Goal: Entertainment & Leisure: Consume media (video, audio)

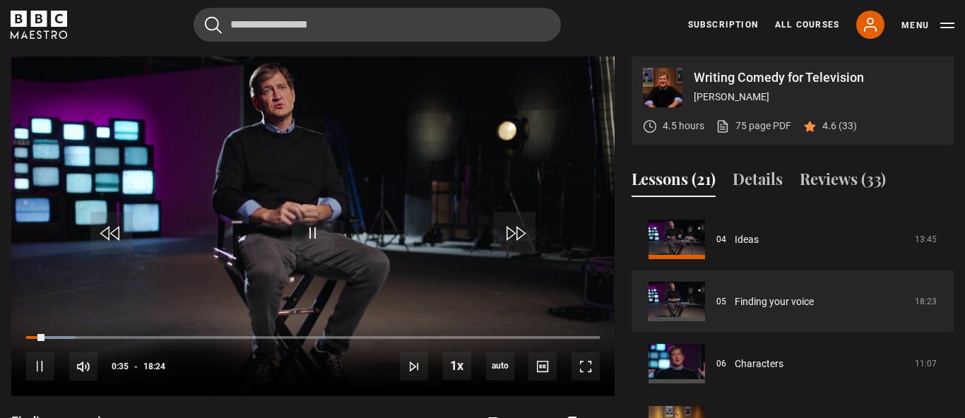
click at [582, 30] on div "Cancel Courses Previous courses Next courses [PERSON_NAME] Writing 12 Related L…" at bounding box center [483, 25] width 944 height 34
click at [590, 374] on span "Video Player" at bounding box center [586, 367] width 28 height 28
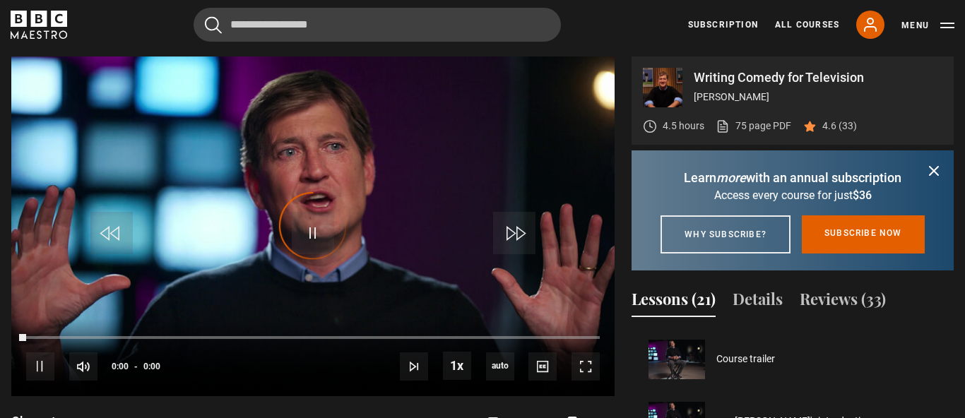
scroll to position [311, 0]
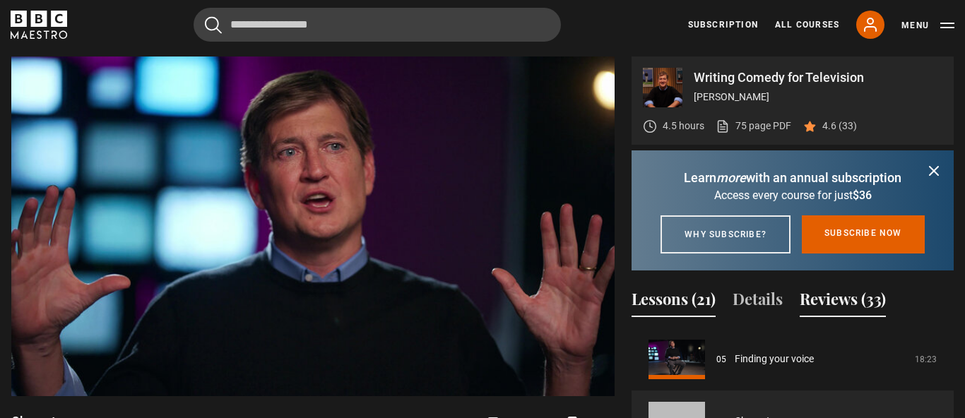
click at [840, 317] on button "Reviews (33)" at bounding box center [843, 303] width 86 height 30
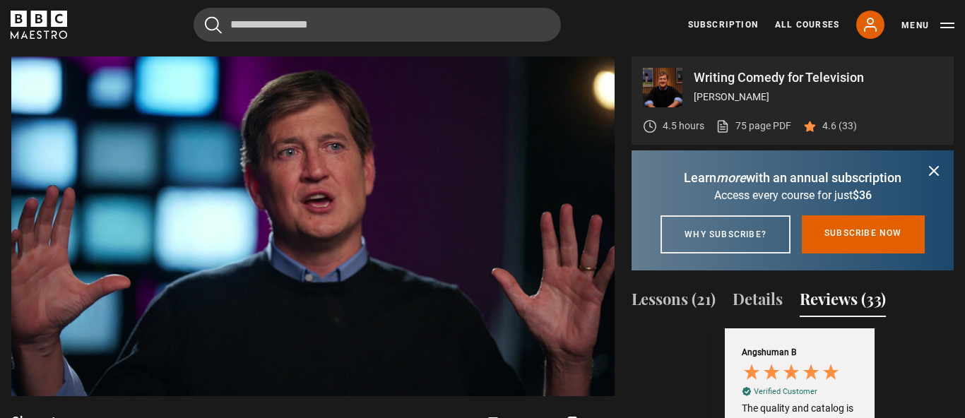
scroll to position [0, 164]
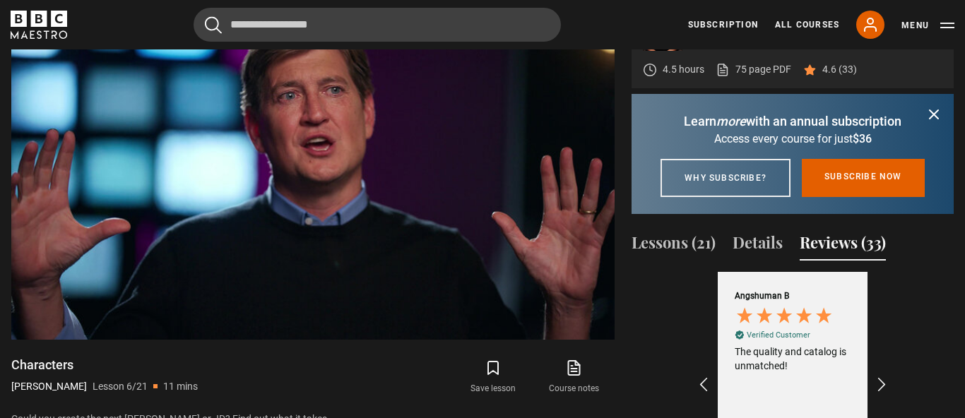
scroll to position [653, 0]
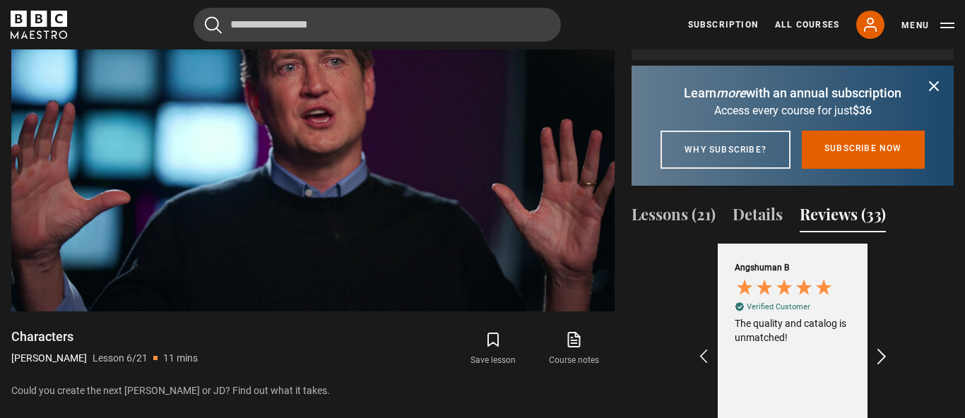
click at [878, 367] on icon "REVIEWS.io Carousel Scroll Right" at bounding box center [883, 357] width 20 height 20
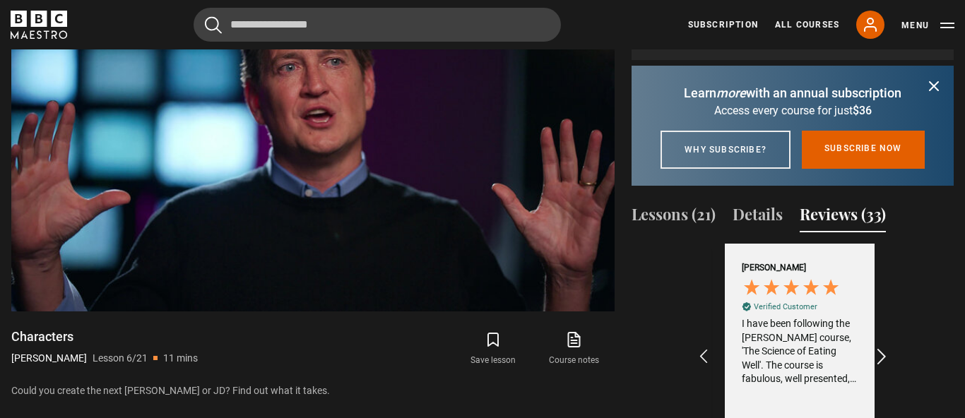
scroll to position [0, 328]
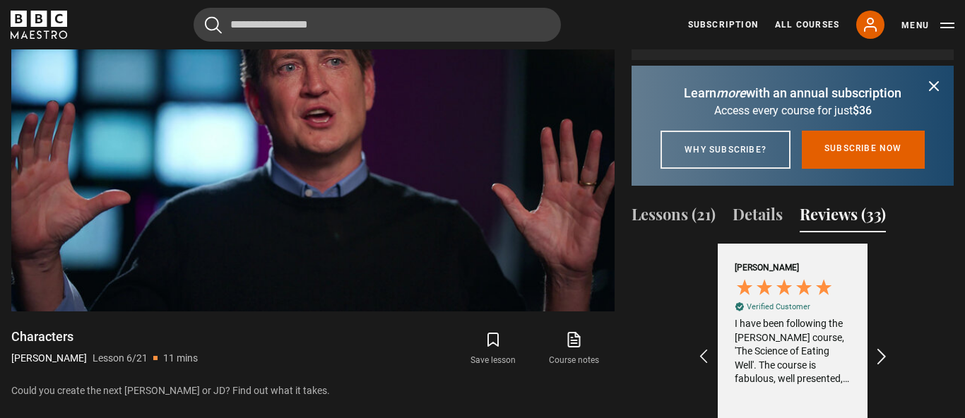
click at [878, 367] on icon "REVIEWS.io Carousel Scroll Right" at bounding box center [883, 357] width 20 height 20
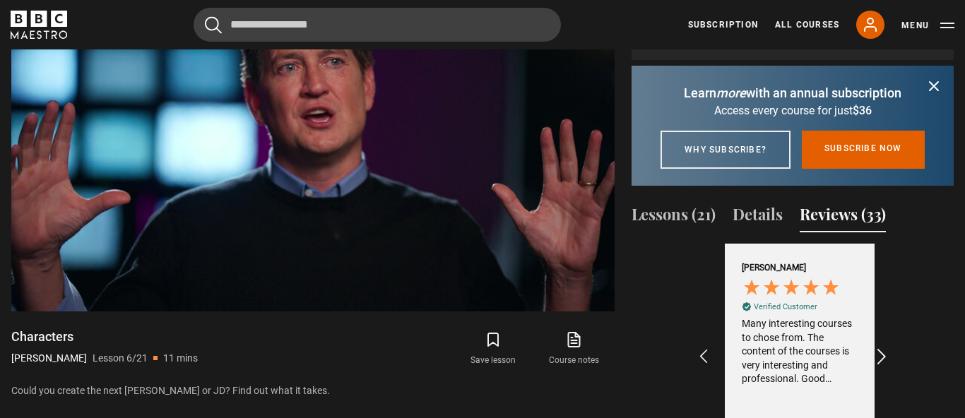
scroll to position [0, 492]
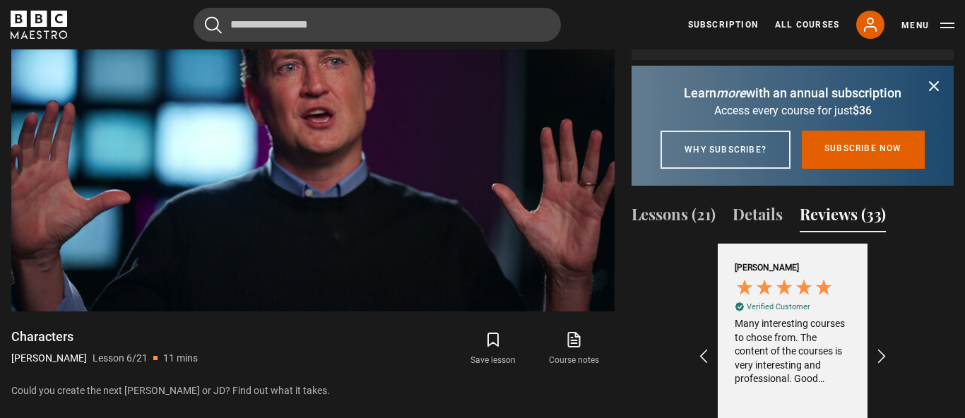
click at [921, 322] on div "Excellent 4.5 average 721 reviews [PERSON_NAME] Verified Customer I’m very plea…" at bounding box center [793, 367] width 300 height 247
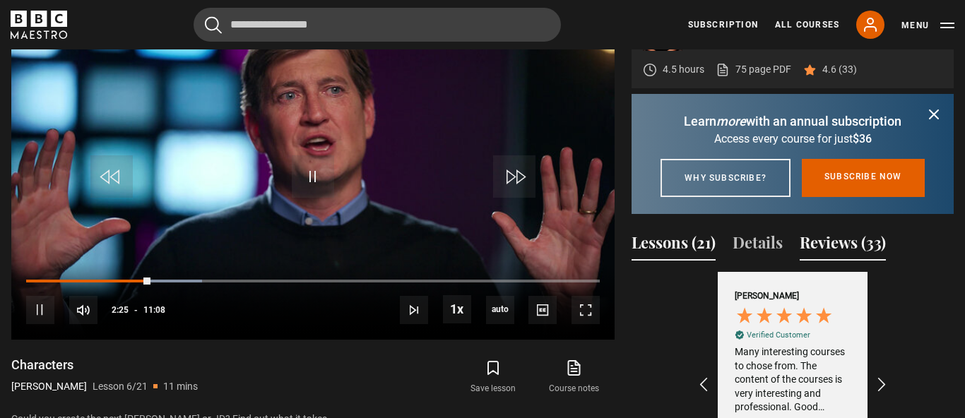
click at [654, 261] on button "Lessons (21)" at bounding box center [674, 246] width 84 height 30
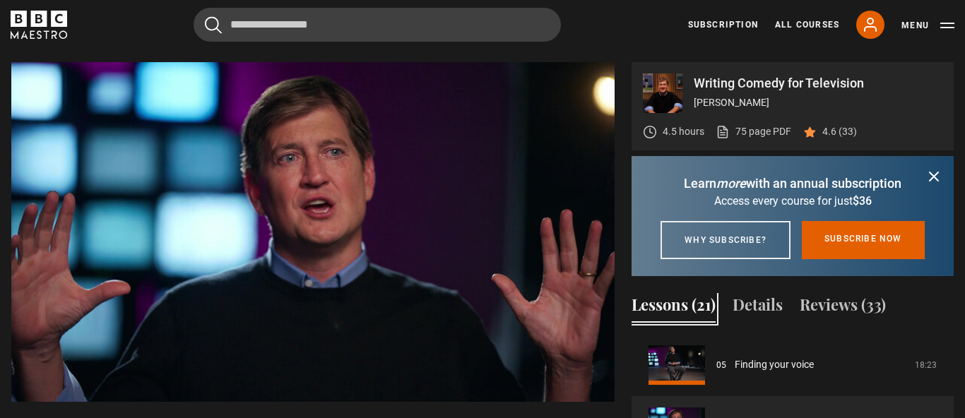
scroll to position [568, 0]
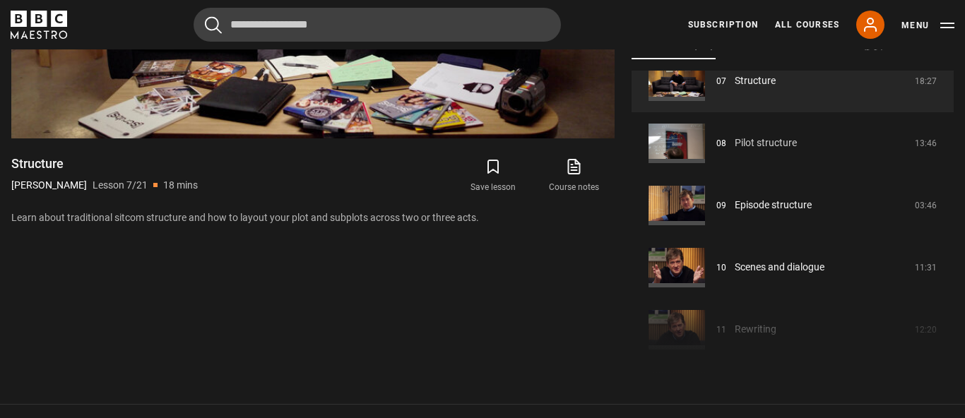
scroll to position [458, 0]
click at [963, 164] on div "Writing Comedy for Television [PERSON_NAME] 4.5 hours 75 page PDF (opens in new…" at bounding box center [482, 87] width 965 height 577
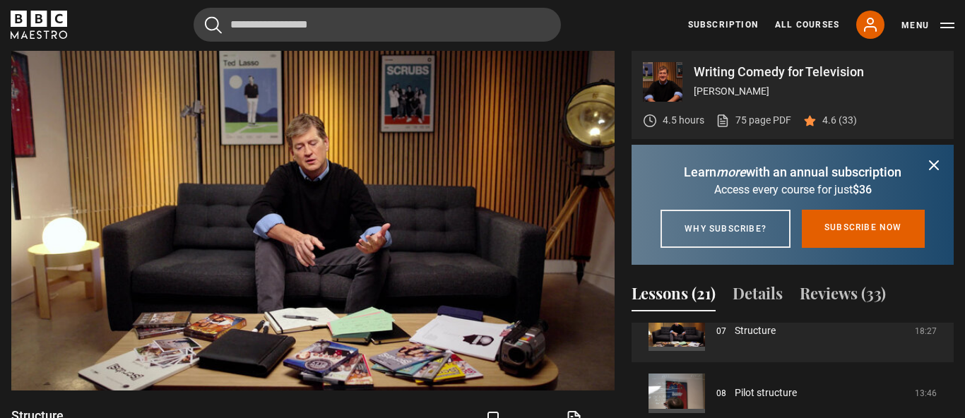
scroll to position [572, 0]
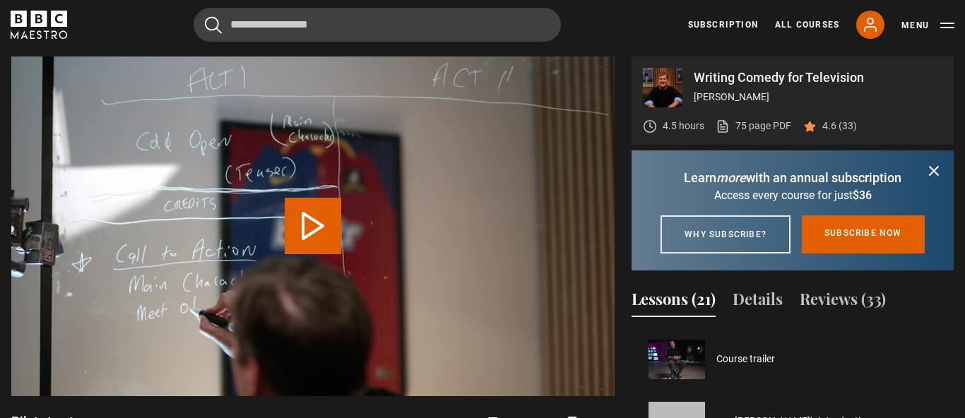
scroll to position [435, 0]
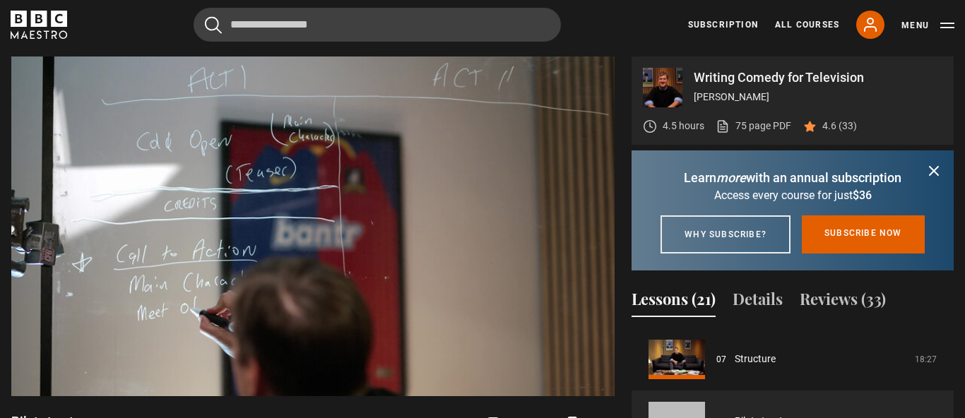
click at [955, 345] on div "Writing Comedy for Television [PERSON_NAME] 4.5 hours 75 page PDF (opens in new…" at bounding box center [482, 345] width 965 height 577
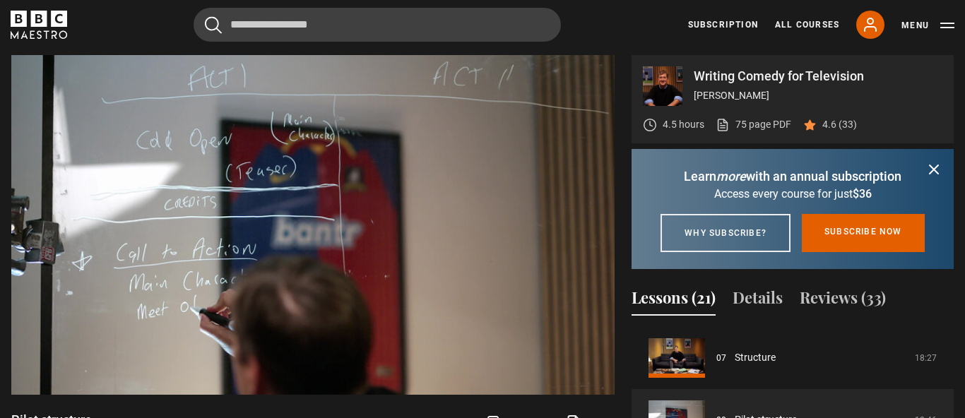
scroll to position [568, 0]
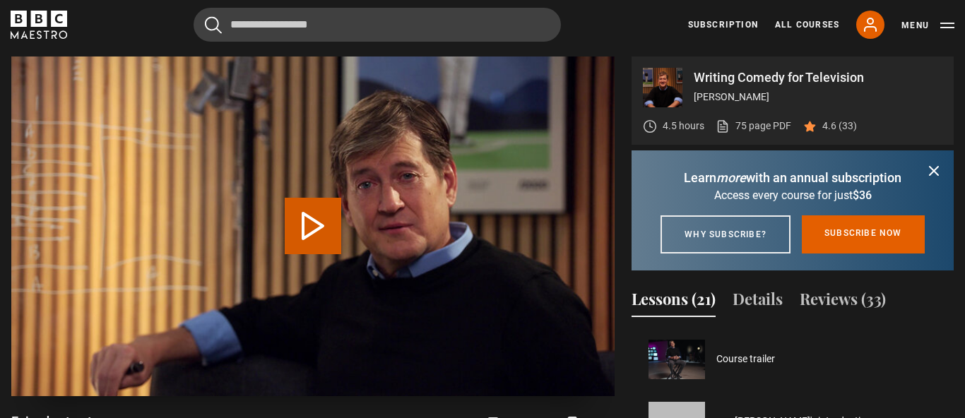
scroll to position [498, 0]
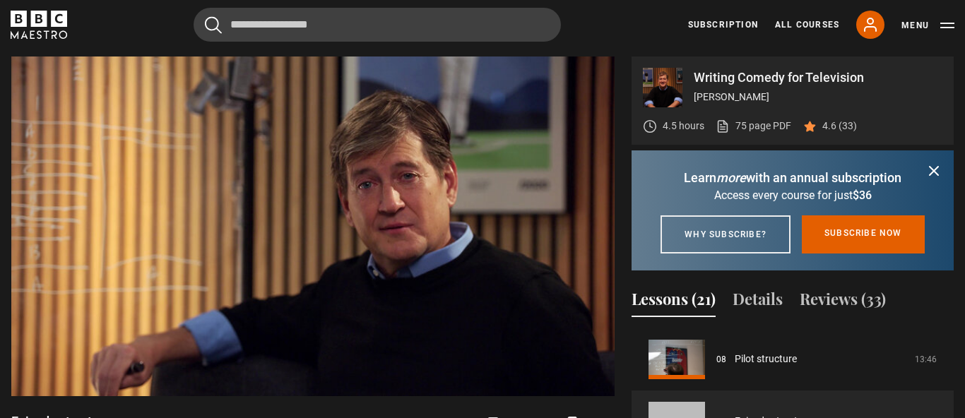
click at [958, 352] on div "Writing Comedy for Television [PERSON_NAME] 4.5 hours 75 page PDF (opens in new…" at bounding box center [482, 345] width 965 height 577
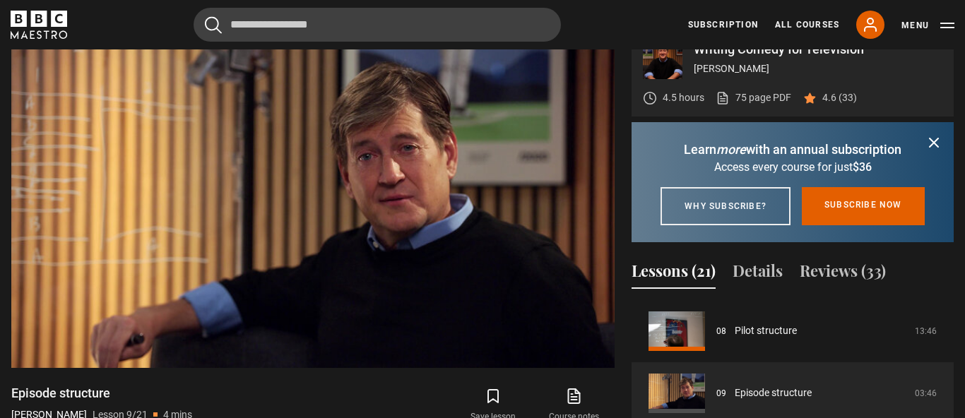
scroll to position [568, 0]
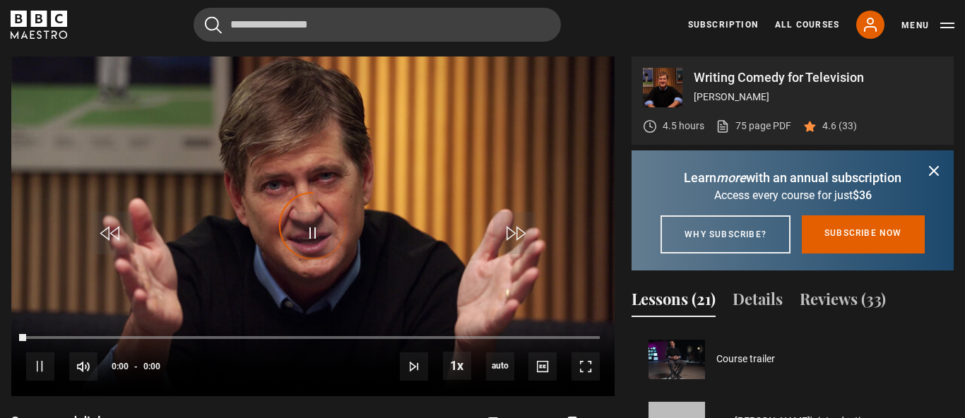
scroll to position [560, 0]
